Goal: Complete application form

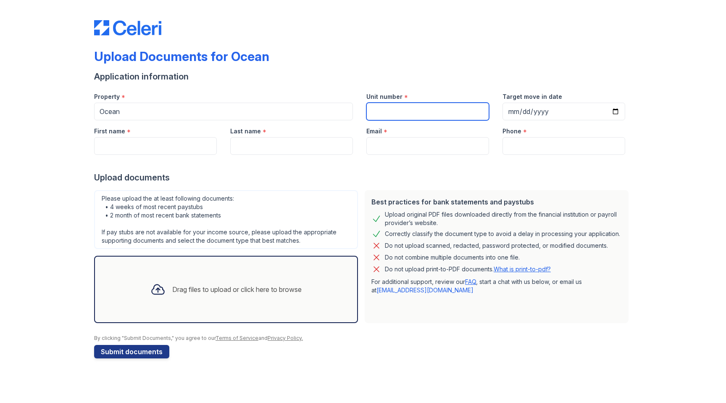
click at [405, 107] on input "Unit number" at bounding box center [428, 112] width 123 height 18
type input "1612"
click at [609, 111] on input "Target move in date" at bounding box center [564, 112] width 123 height 18
click at [613, 113] on input "Target move in date" at bounding box center [564, 112] width 123 height 18
type input "[DATE]"
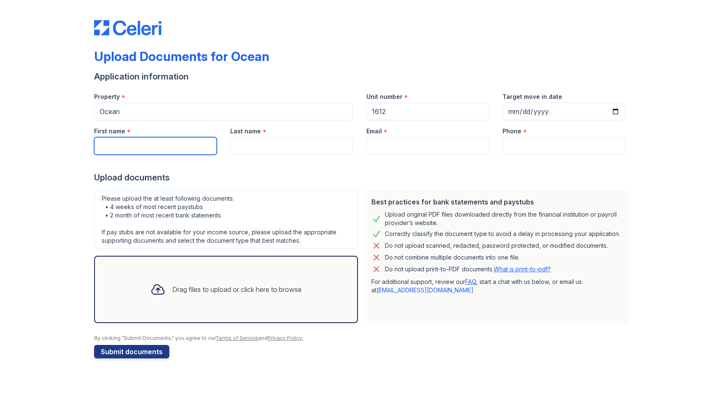
click at [169, 147] on input "First name" at bounding box center [155, 146] width 123 height 18
type input "Yijia"
click at [288, 154] on input "Last name" at bounding box center [291, 146] width 123 height 18
type input "Hu"
click at [396, 145] on input "Email" at bounding box center [428, 146] width 123 height 18
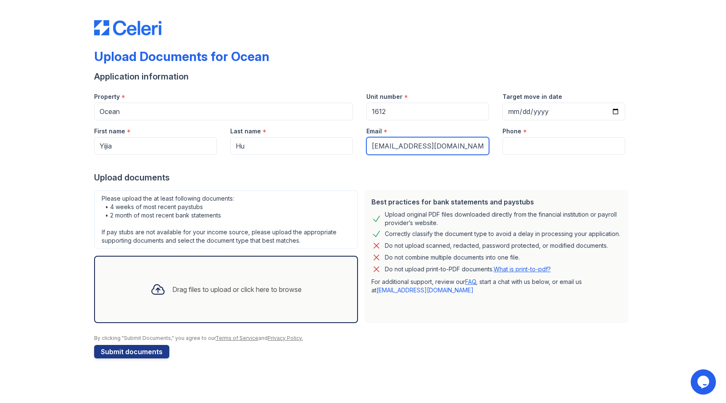
type input "[EMAIL_ADDRESS][DOMAIN_NAME]"
click at [542, 146] on input "Phone" at bounding box center [564, 146] width 123 height 18
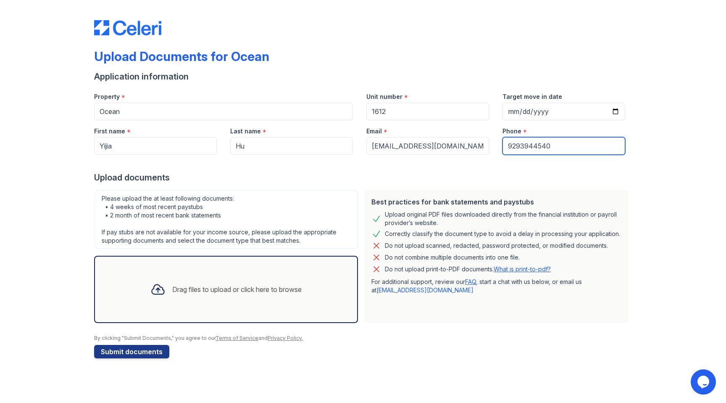
type input "9293944540"
click at [217, 278] on div "Drag files to upload or click here to browse" at bounding box center [226, 289] width 165 height 29
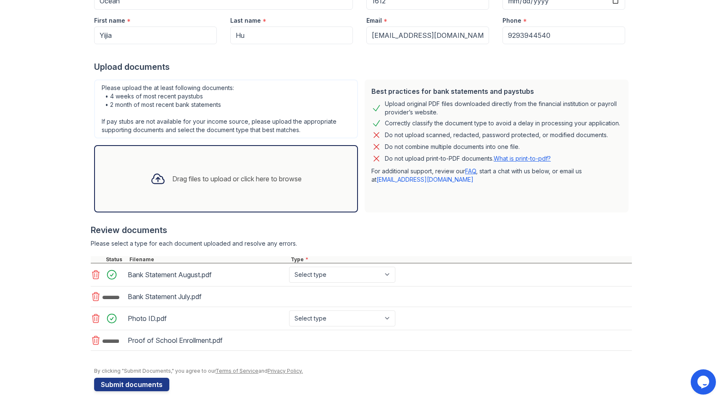
scroll to position [118, 0]
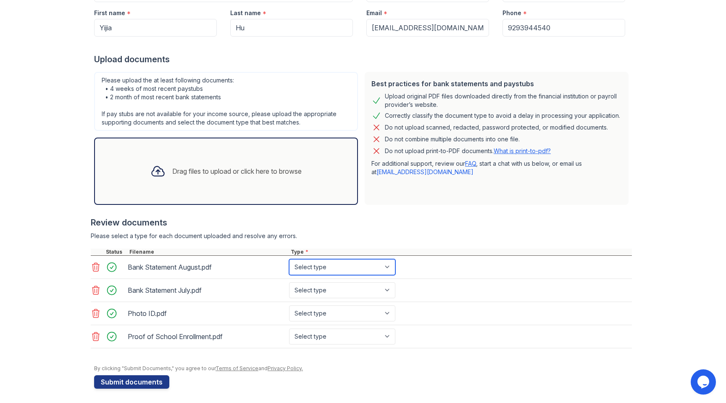
click at [329, 266] on select "Select type Paystub Bank Statement Offer Letter Tax Documents Benefit Award Let…" at bounding box center [342, 267] width 106 height 16
select select "bank_statement"
click at [289, 259] on select "Select type Paystub Bank Statement Offer Letter Tax Documents Benefit Award Let…" at bounding box center [342, 267] width 106 height 16
click at [329, 288] on select "Select type Paystub Bank Statement Offer Letter Tax Documents Benefit Award Let…" at bounding box center [342, 290] width 106 height 16
select select "bank_statement"
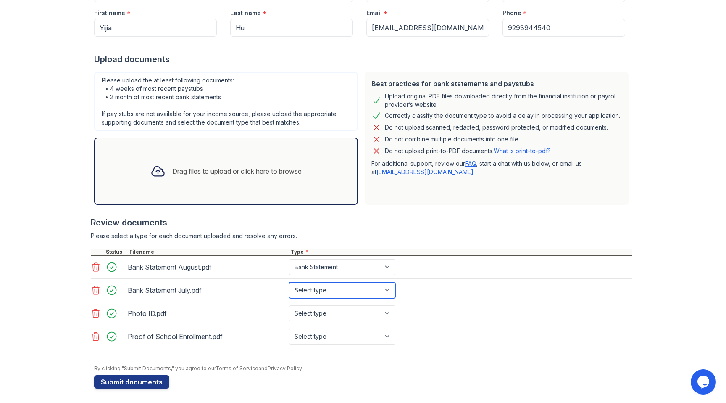
click at [289, 282] on select "Select type Paystub Bank Statement Offer Letter Tax Documents Benefit Award Let…" at bounding box center [342, 290] width 106 height 16
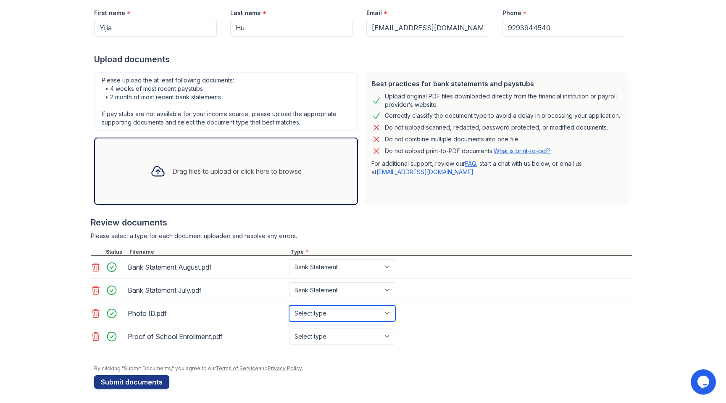
click at [327, 312] on select "Select type Paystub Bank Statement Offer Letter Tax Documents Benefit Award Let…" at bounding box center [342, 313] width 106 height 16
select select "other"
click at [289, 305] on select "Select type Paystub Bank Statement Offer Letter Tax Documents Benefit Award Let…" at bounding box center [342, 313] width 106 height 16
click at [328, 338] on select "Select type Paystub Bank Statement Offer Letter Tax Documents Benefit Award Let…" at bounding box center [342, 336] width 106 height 16
select select "other"
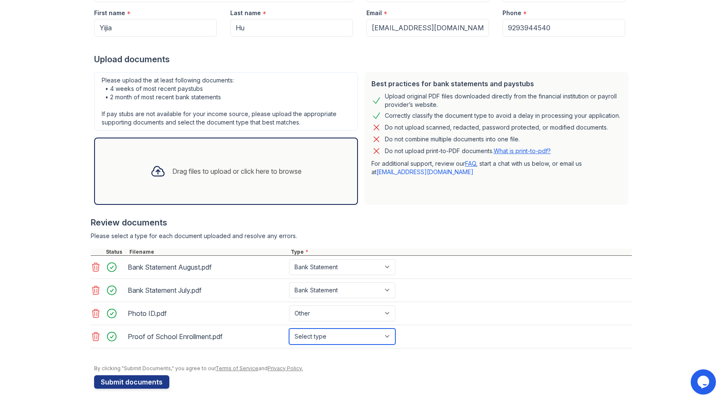
click at [289, 328] on select "Select type Paystub Bank Statement Offer Letter Tax Documents Benefit Award Let…" at bounding box center [342, 336] width 106 height 16
click at [337, 334] on select "Select type Paystub Bank Statement Offer Letter Tax Documents Benefit Award Let…" at bounding box center [342, 336] width 106 height 16
click at [345, 338] on select "Select type Paystub Bank Statement Offer Letter Tax Documents Benefit Award Let…" at bounding box center [342, 336] width 106 height 16
click at [289, 328] on select "Select type Paystub Bank Statement Offer Letter Tax Documents Benefit Award Let…" at bounding box center [342, 336] width 106 height 16
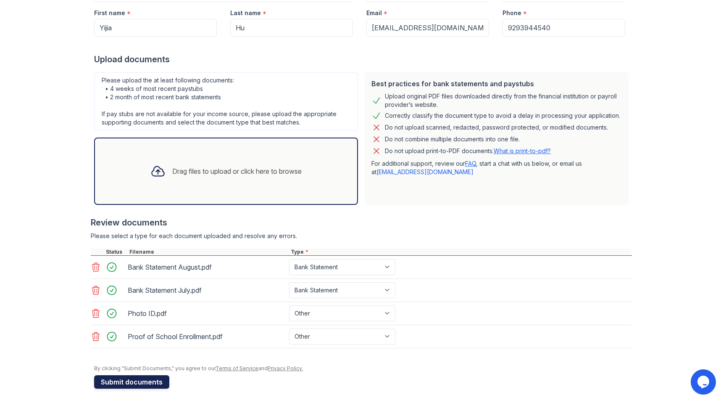
click at [145, 385] on button "Submit documents" at bounding box center [131, 381] width 75 height 13
